Goal: Find specific page/section: Find specific page/section

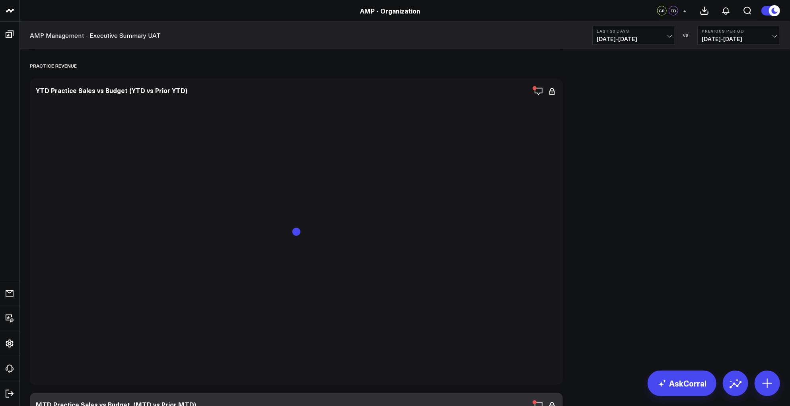
scroll to position [639, 0]
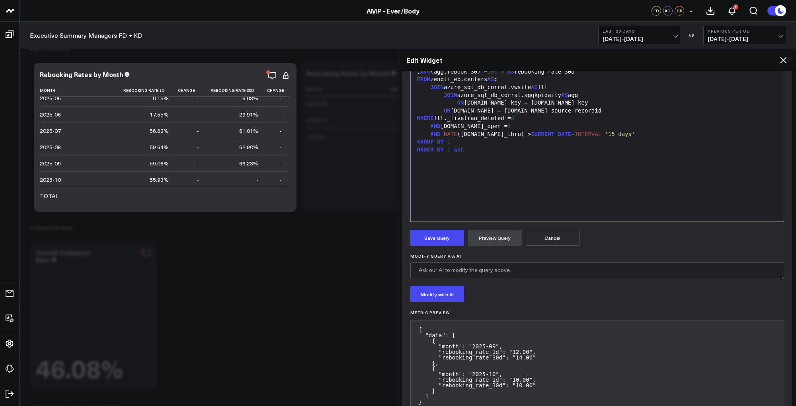
click at [562, 129] on div "AND agg.is_open = 1" at bounding box center [597, 127] width 365 height 8
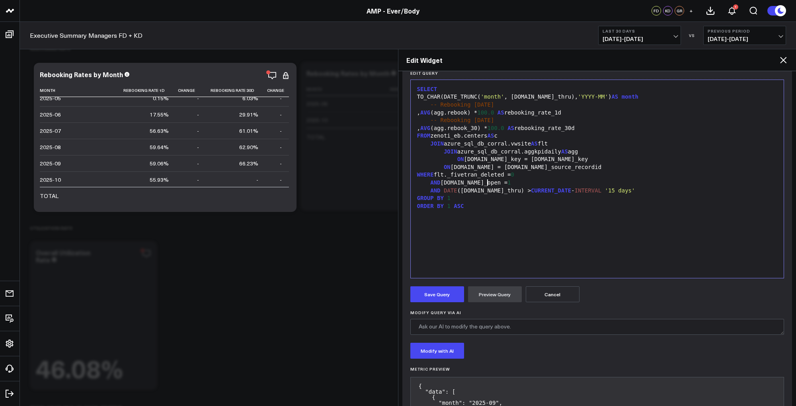
scroll to position [103, 0]
click at [516, 138] on div "FROM zenoti_eb.centers AS c" at bounding box center [597, 136] width 365 height 8
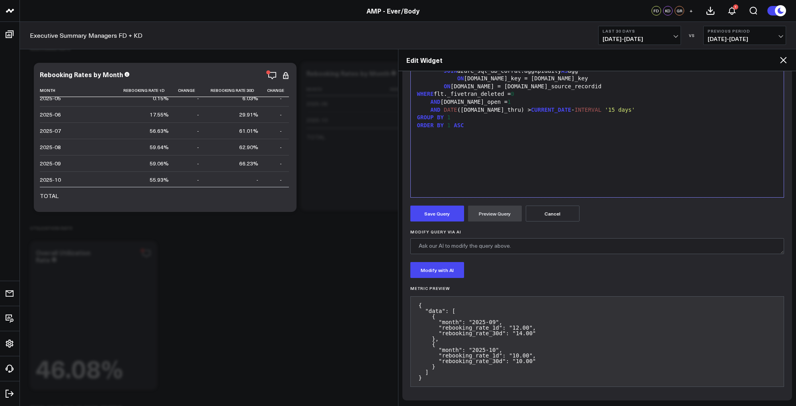
scroll to position [0, 0]
